Goal: Information Seeking & Learning: Learn about a topic

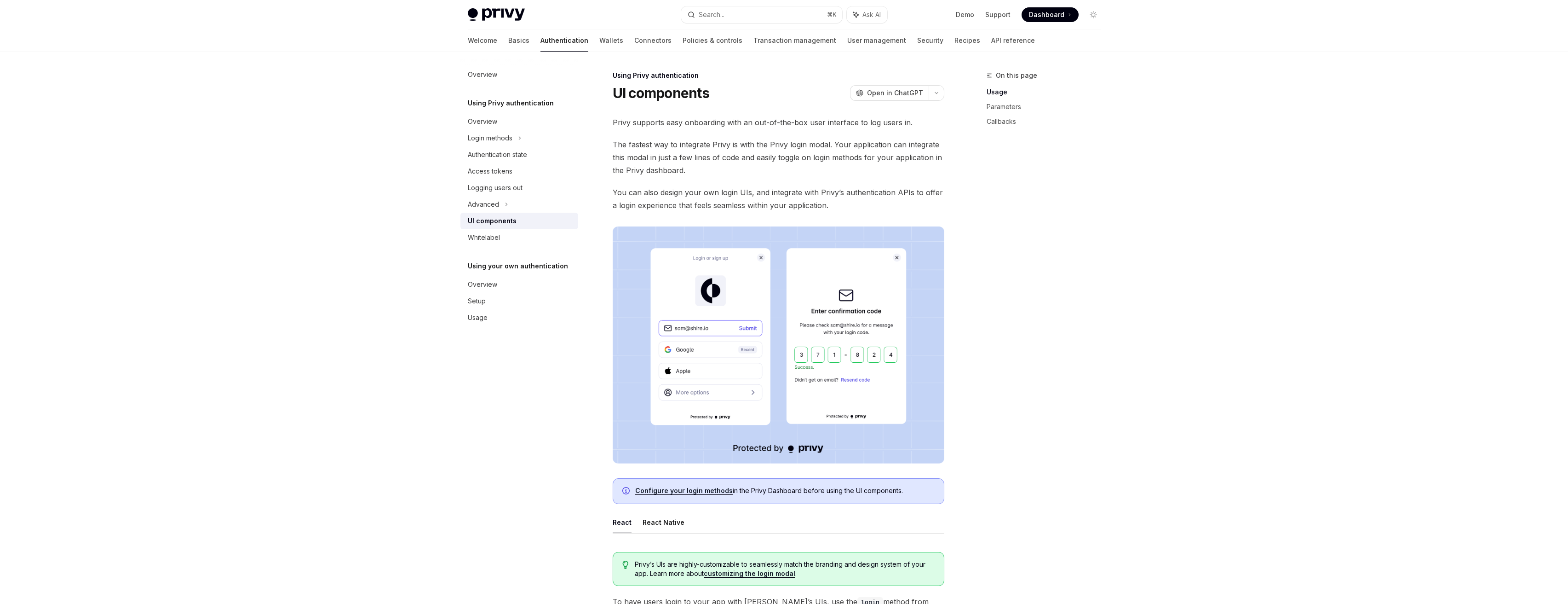
scroll to position [736, 0]
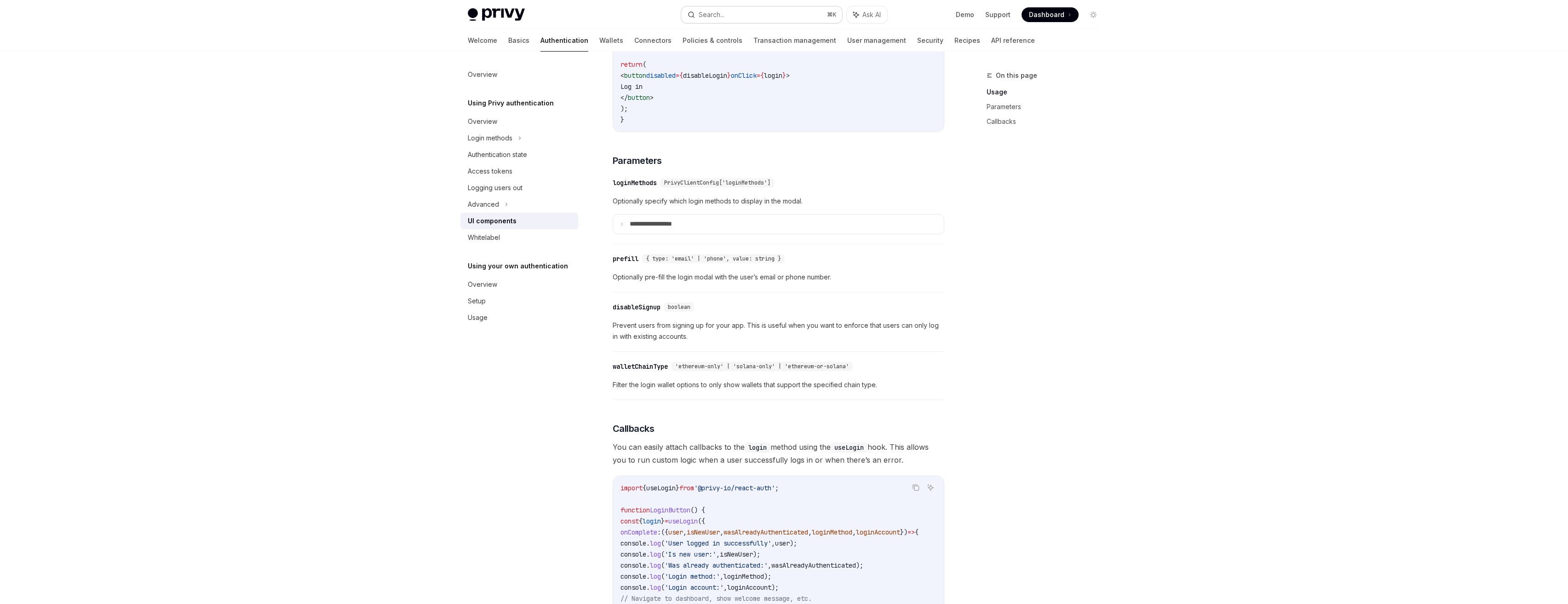
click at [742, 10] on button "Search... ⌘ K" at bounding box center [761, 15] width 161 height 17
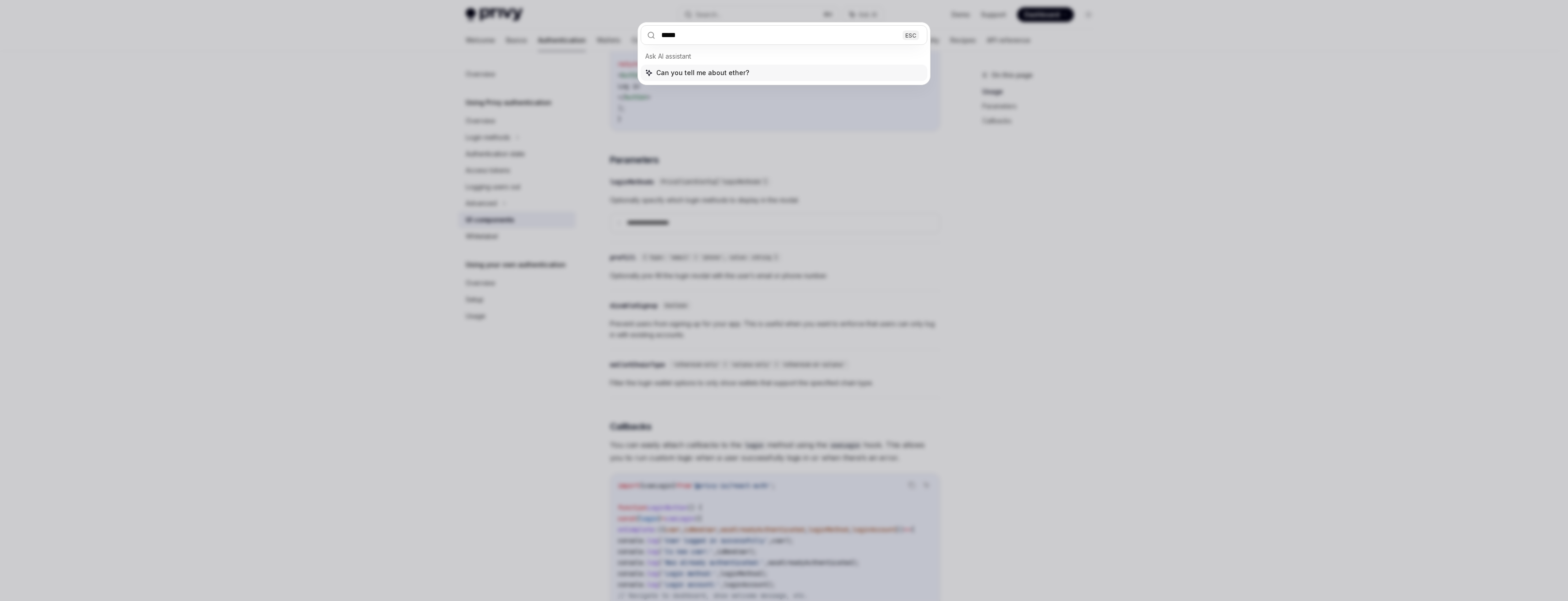
type input "******"
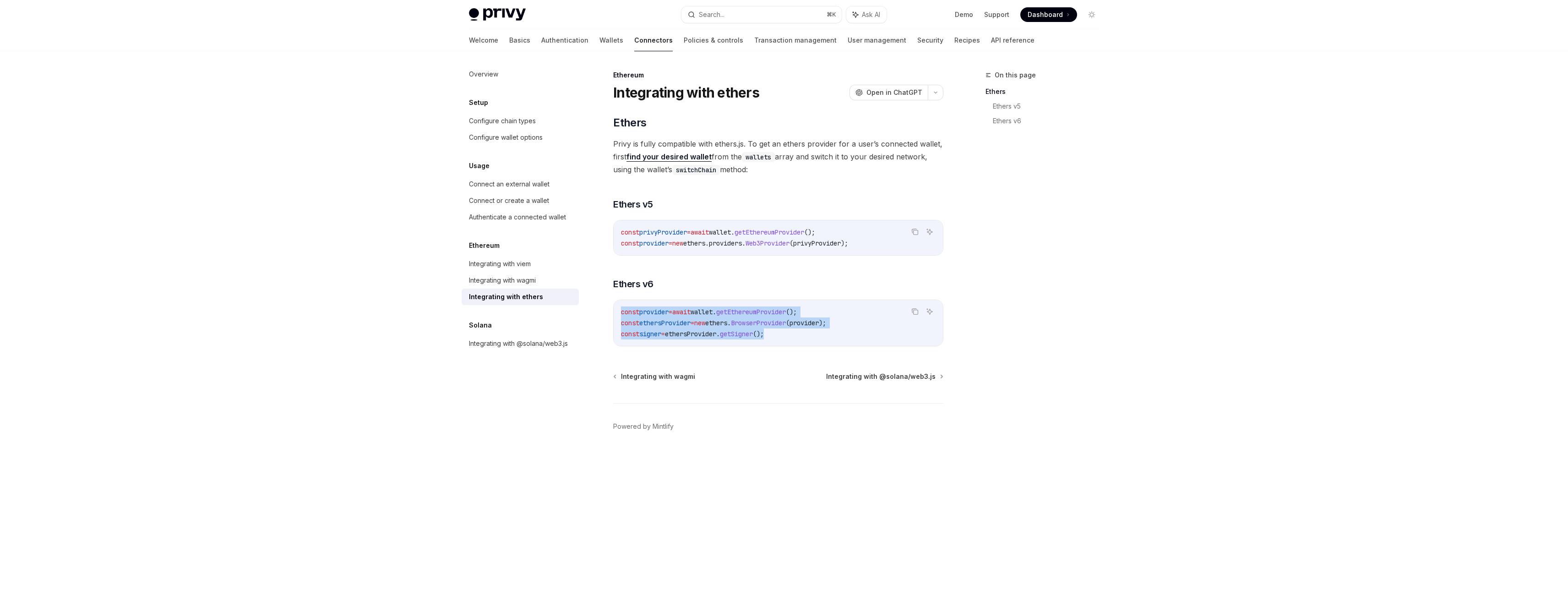
drag, startPoint x: 793, startPoint y: 332, endPoint x: 619, endPoint y: 316, distance: 174.7
click at [619, 316] on div "const provider = await wallet . getEthereumProvider (); const ethersProvider = …" at bounding box center [778, 323] width 329 height 46
copy code "const provider = await wallet . getEthereumProvider (); const ethersProvider = …"
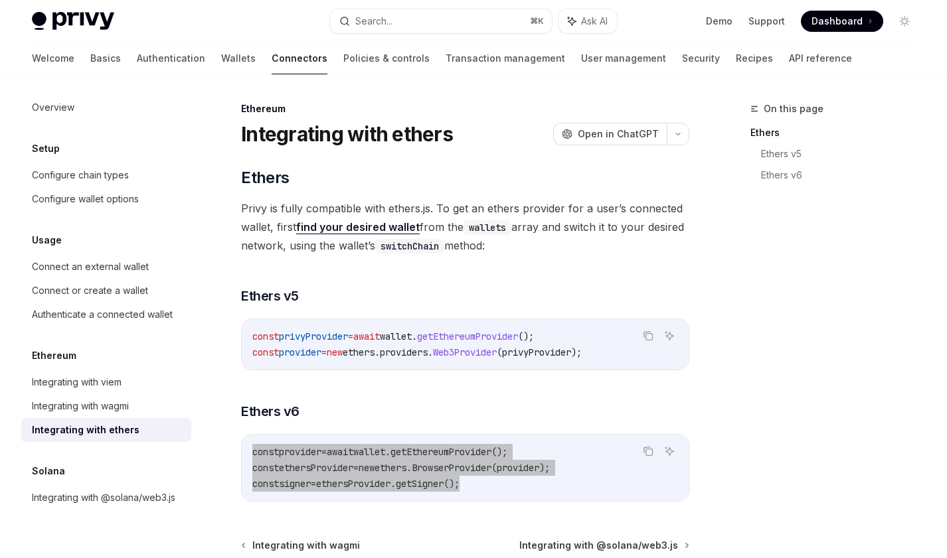
type textarea "*"
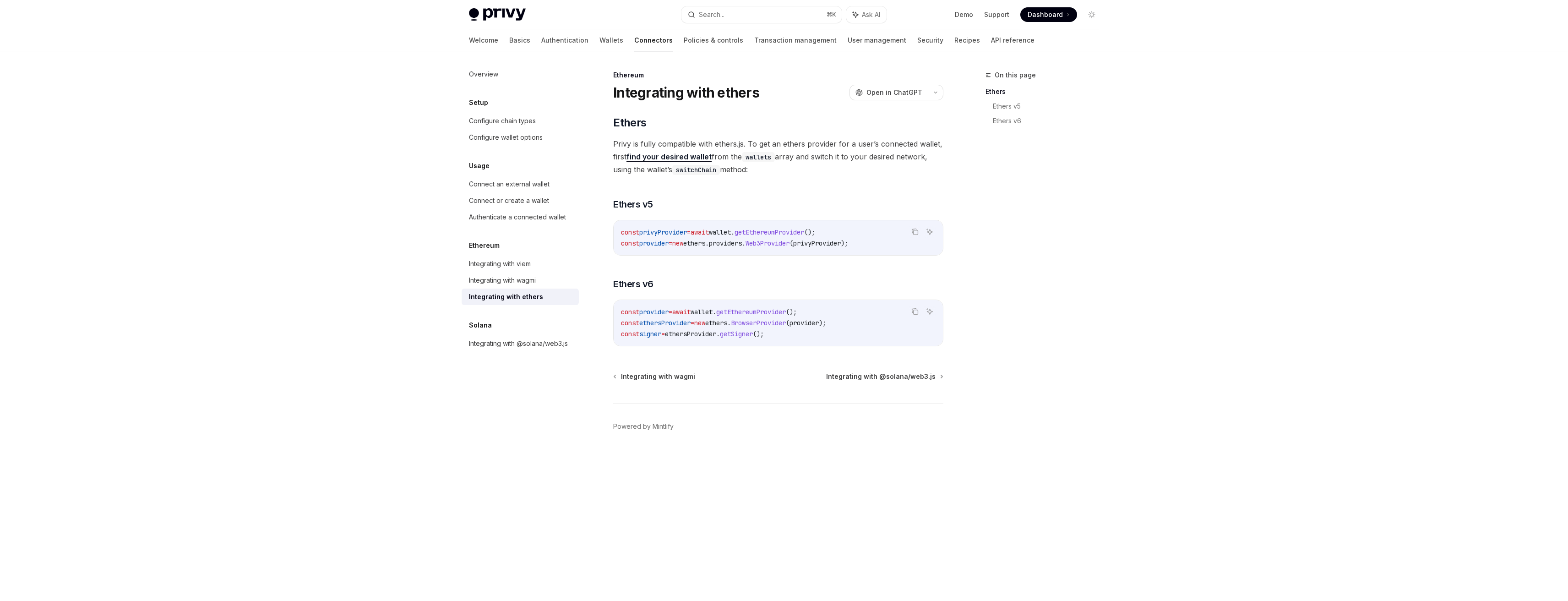
type textarea "*"
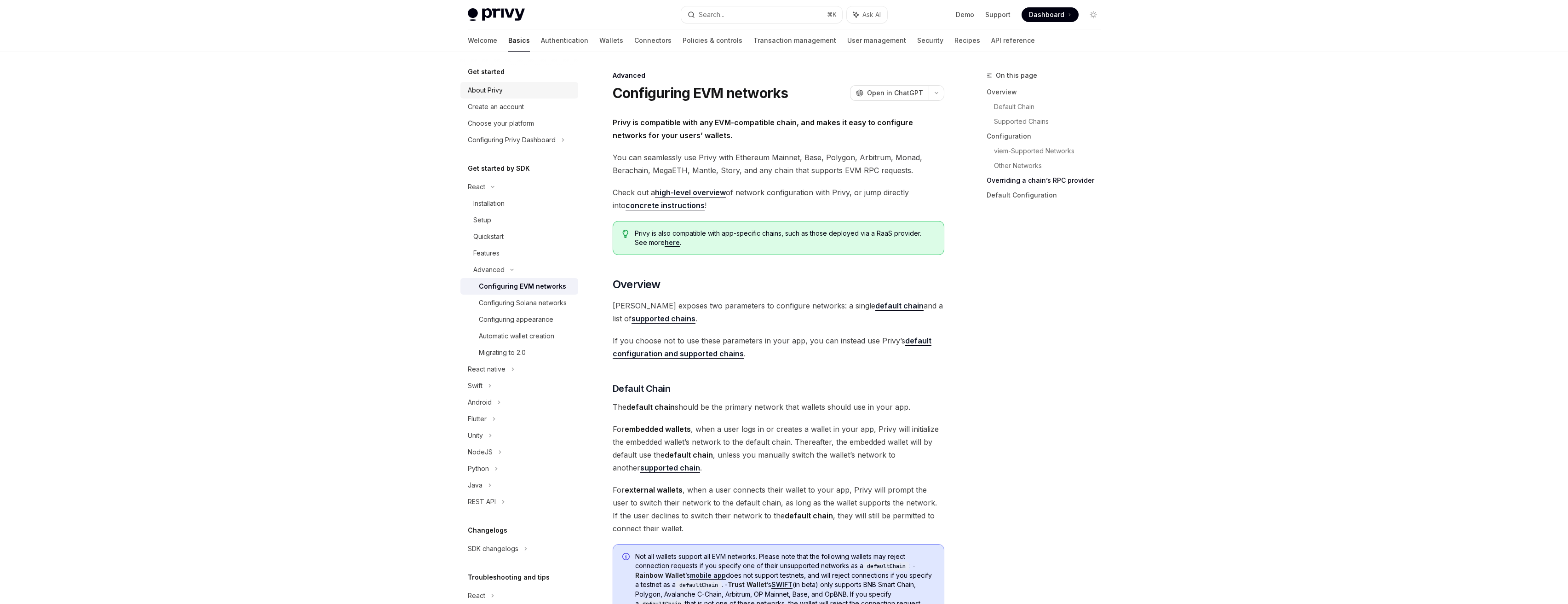
scroll to position [2175, 0]
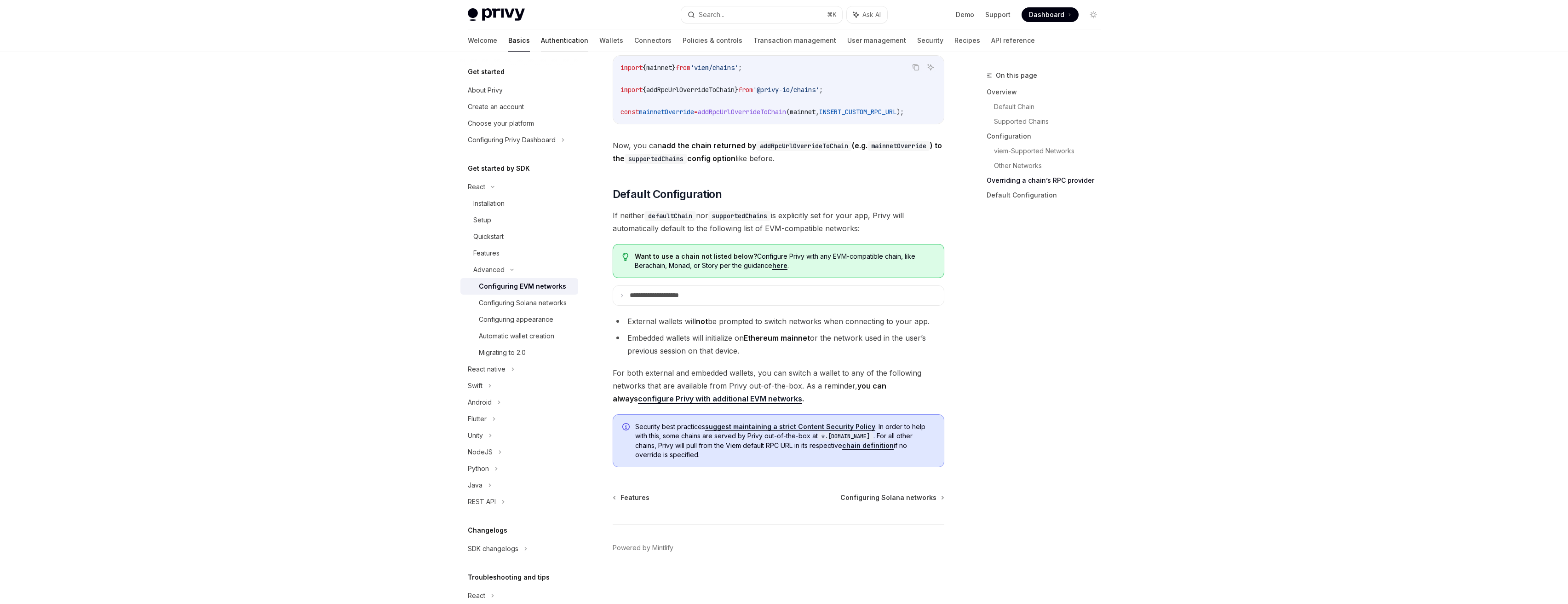
click at [541, 47] on link "Authentication" at bounding box center [565, 40] width 47 height 22
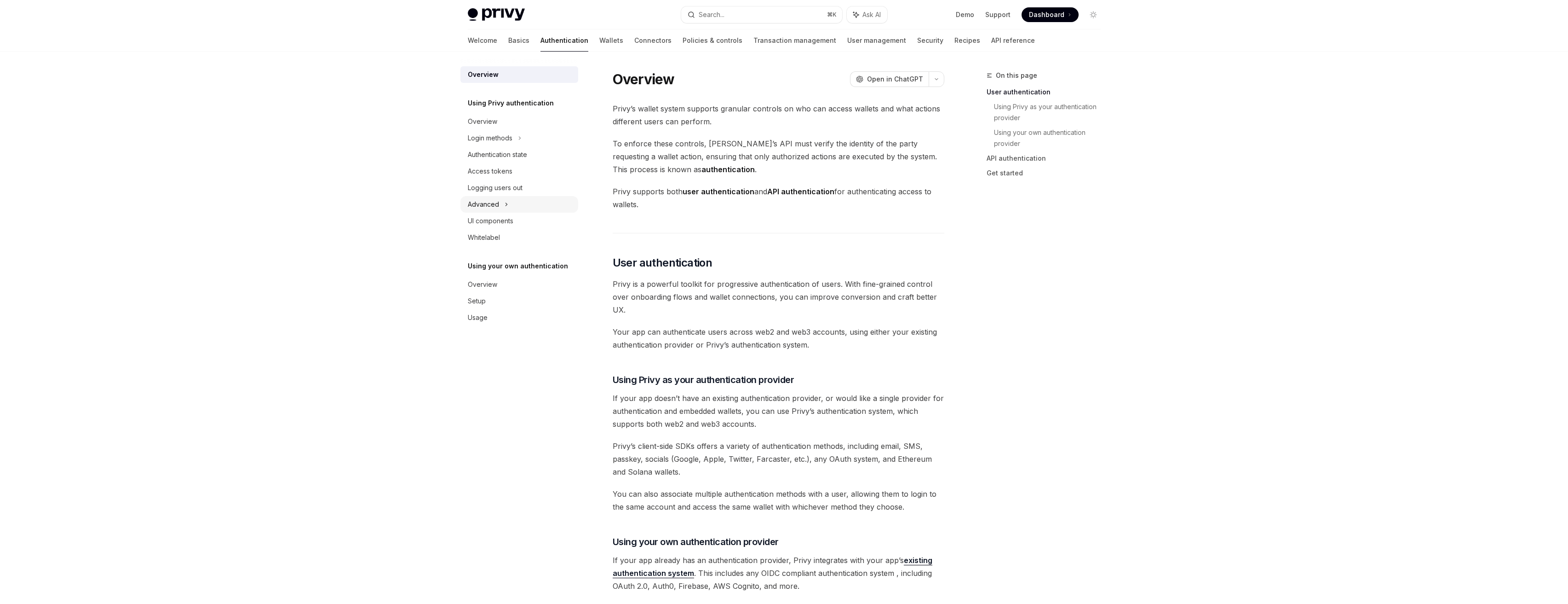
click at [515, 212] on div "Advanced" at bounding box center [519, 205] width 118 height 17
click at [511, 267] on div "UI components" at bounding box center [491, 270] width 46 height 11
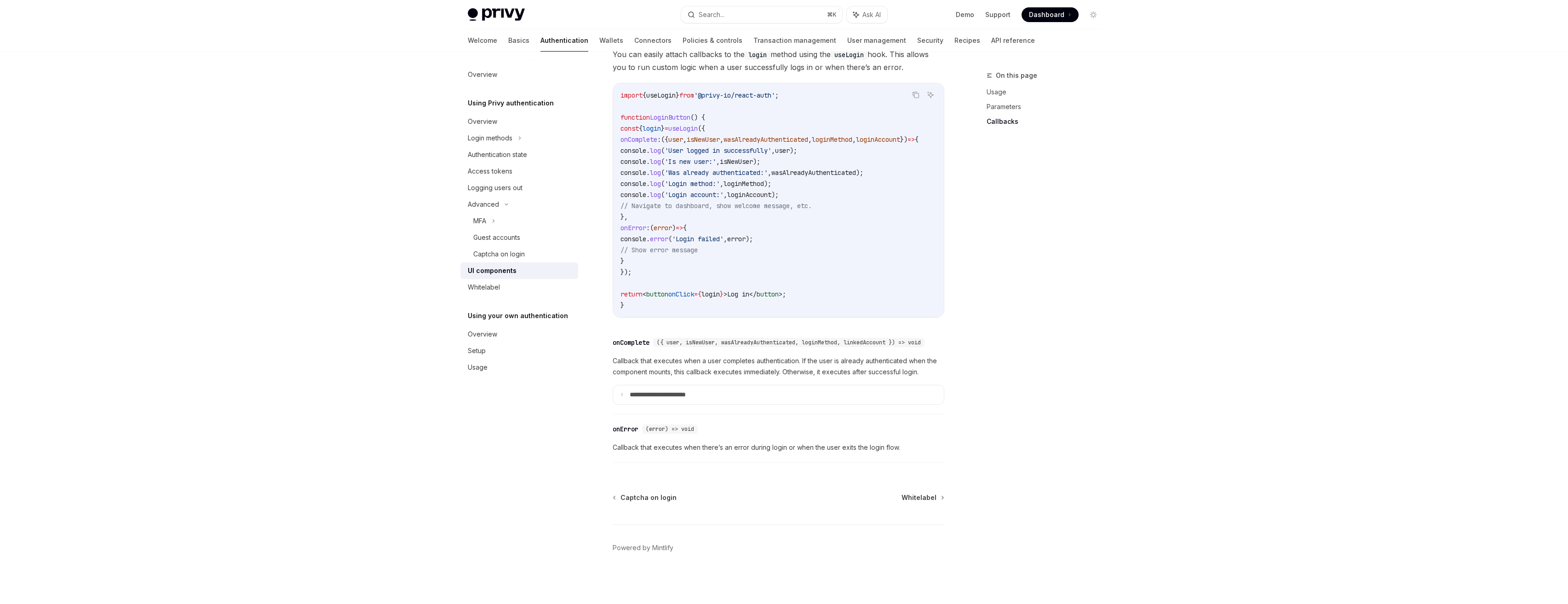
type textarea "*"
